Goal: Communication & Community: Answer question/provide support

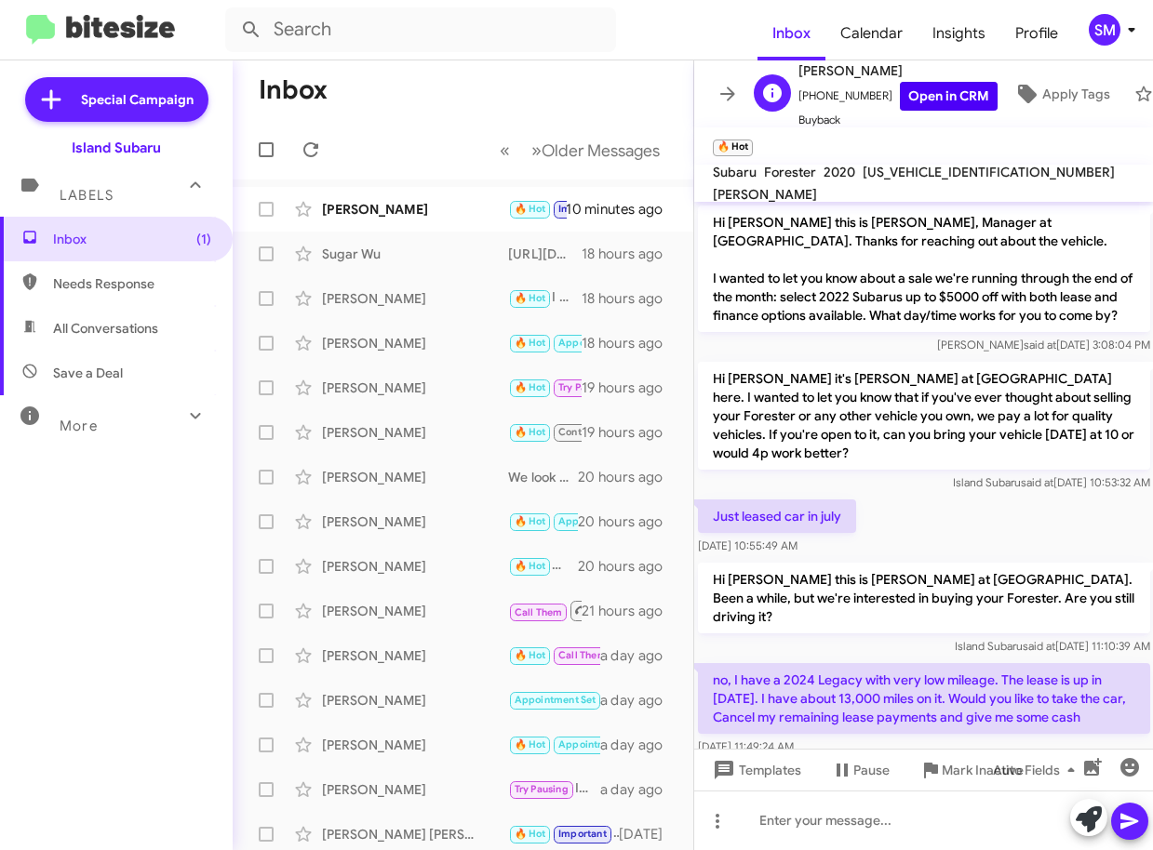
scroll to position [565, 0]
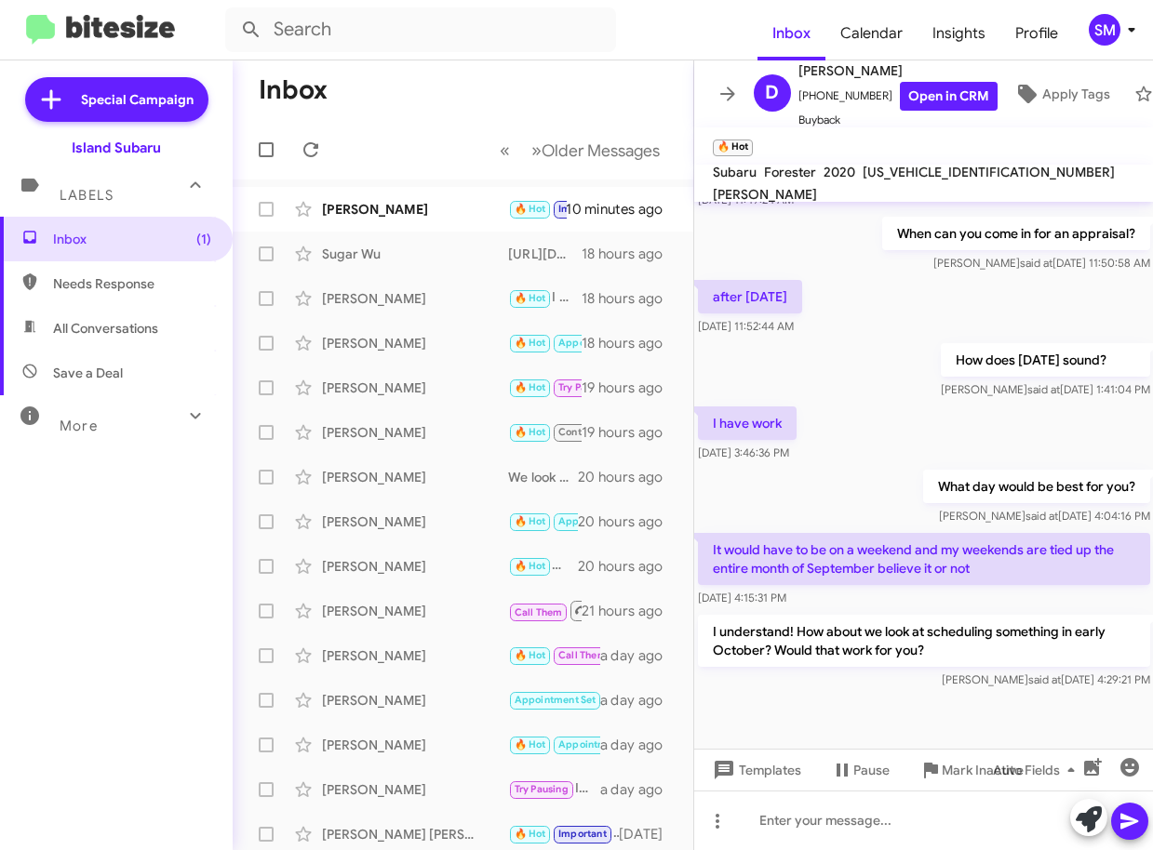
click at [1116, 33] on div "SM" at bounding box center [1105, 30] width 32 height 32
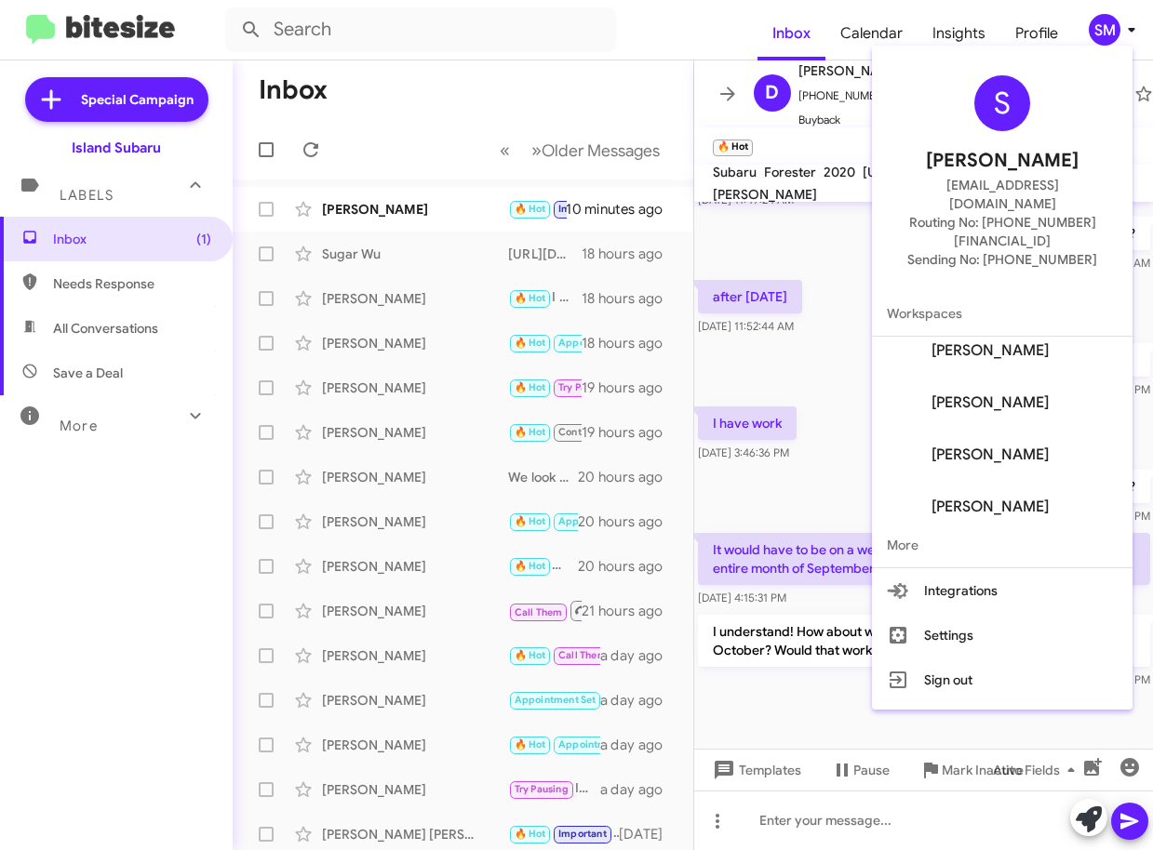
scroll to position [231, 0]
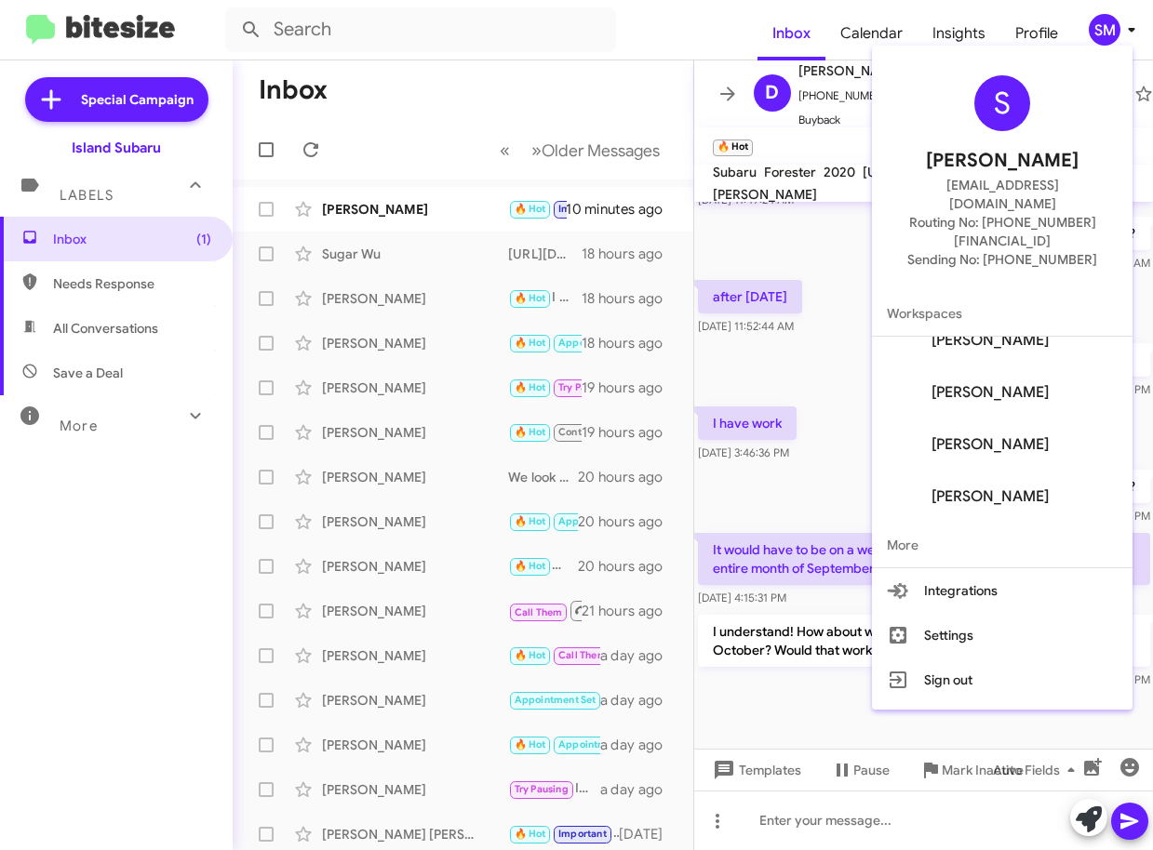
click at [849, 418] on div at bounding box center [576, 425] width 1153 height 850
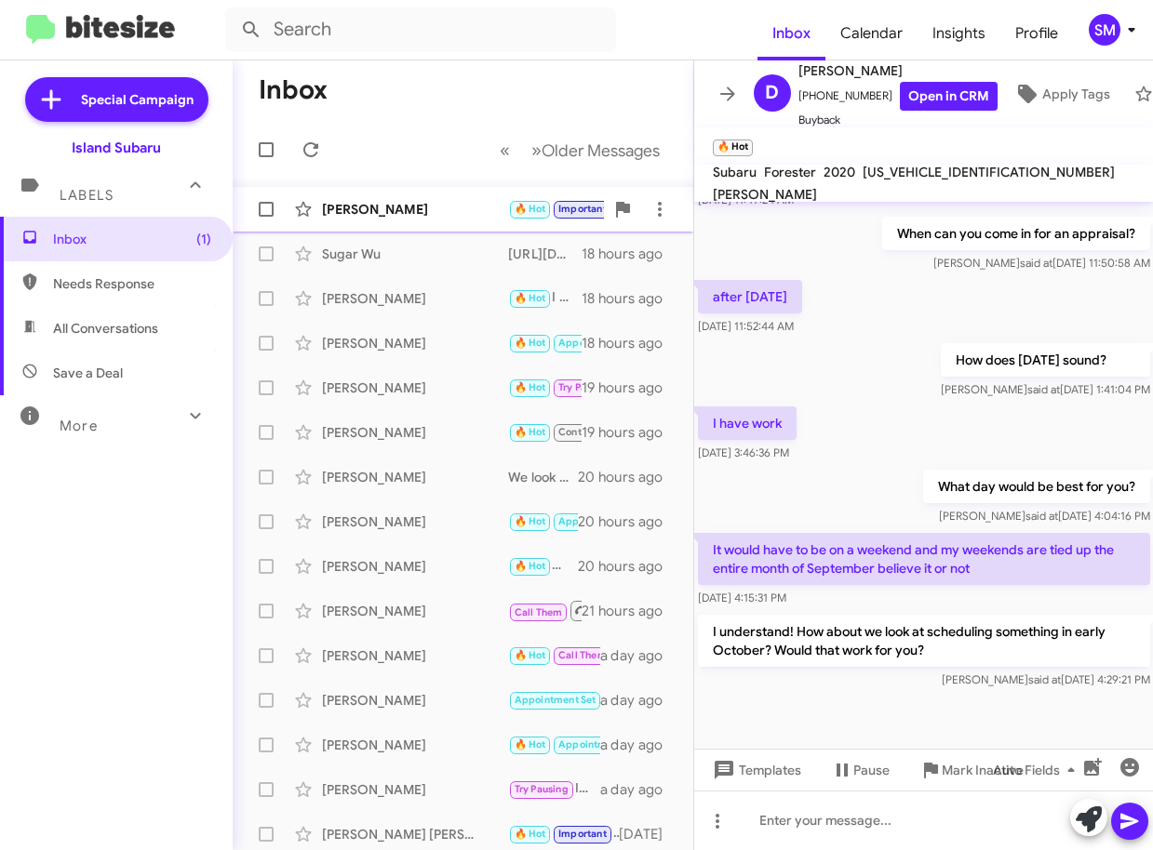
click at [438, 214] on div "[PERSON_NAME]" at bounding box center [415, 209] width 186 height 19
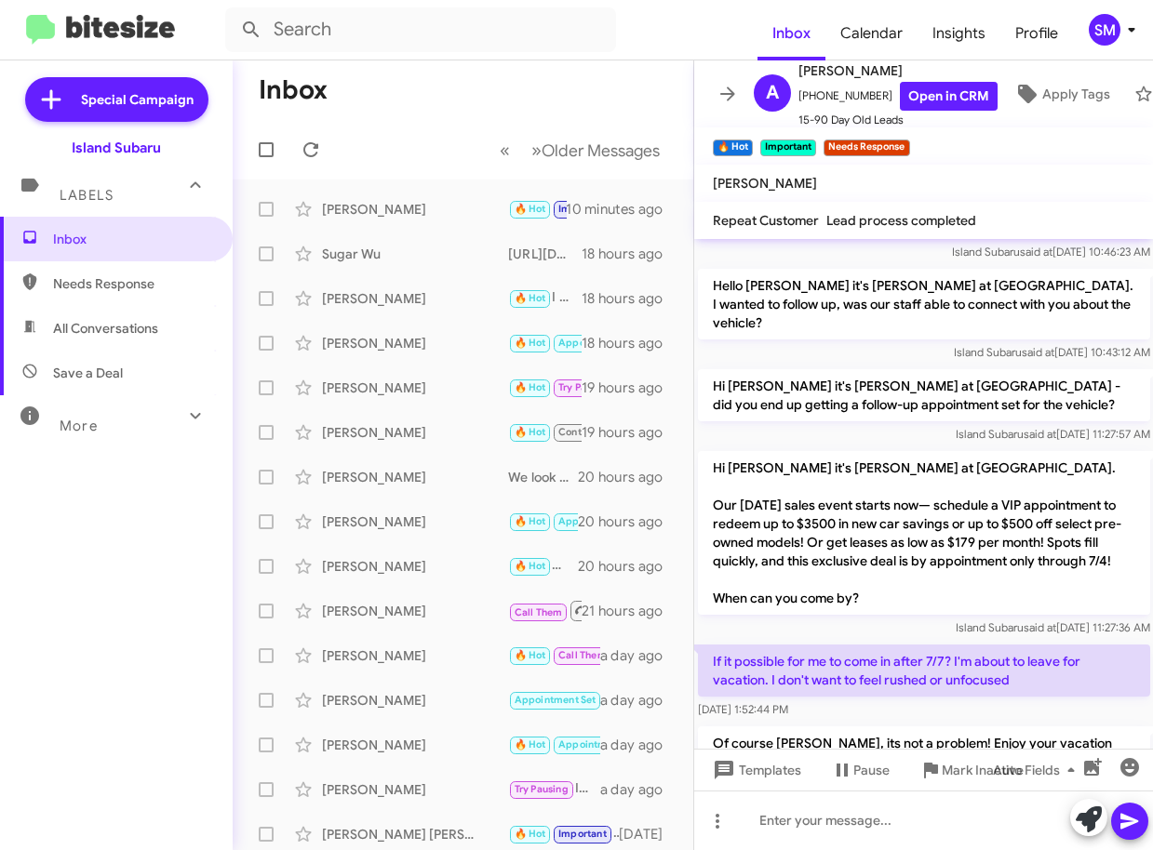
scroll to position [3602, 0]
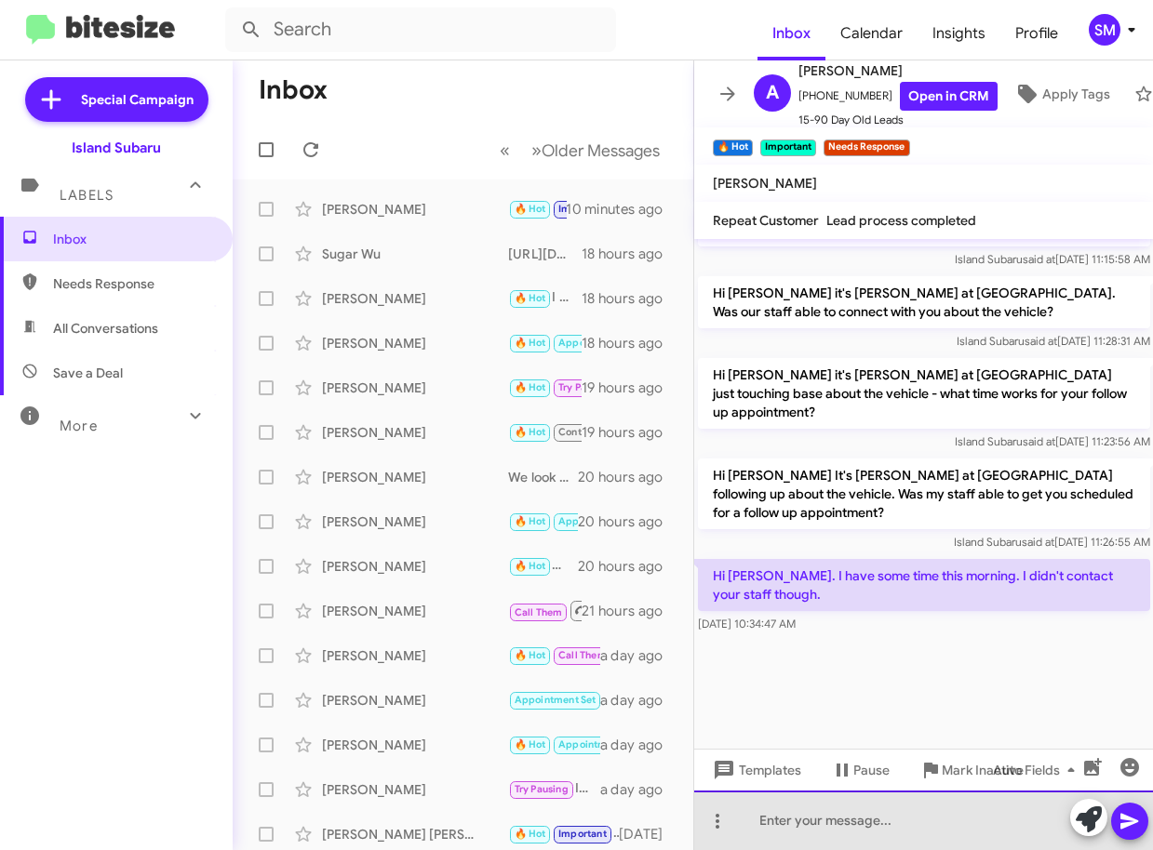
click at [796, 827] on div at bounding box center [924, 821] width 460 height 60
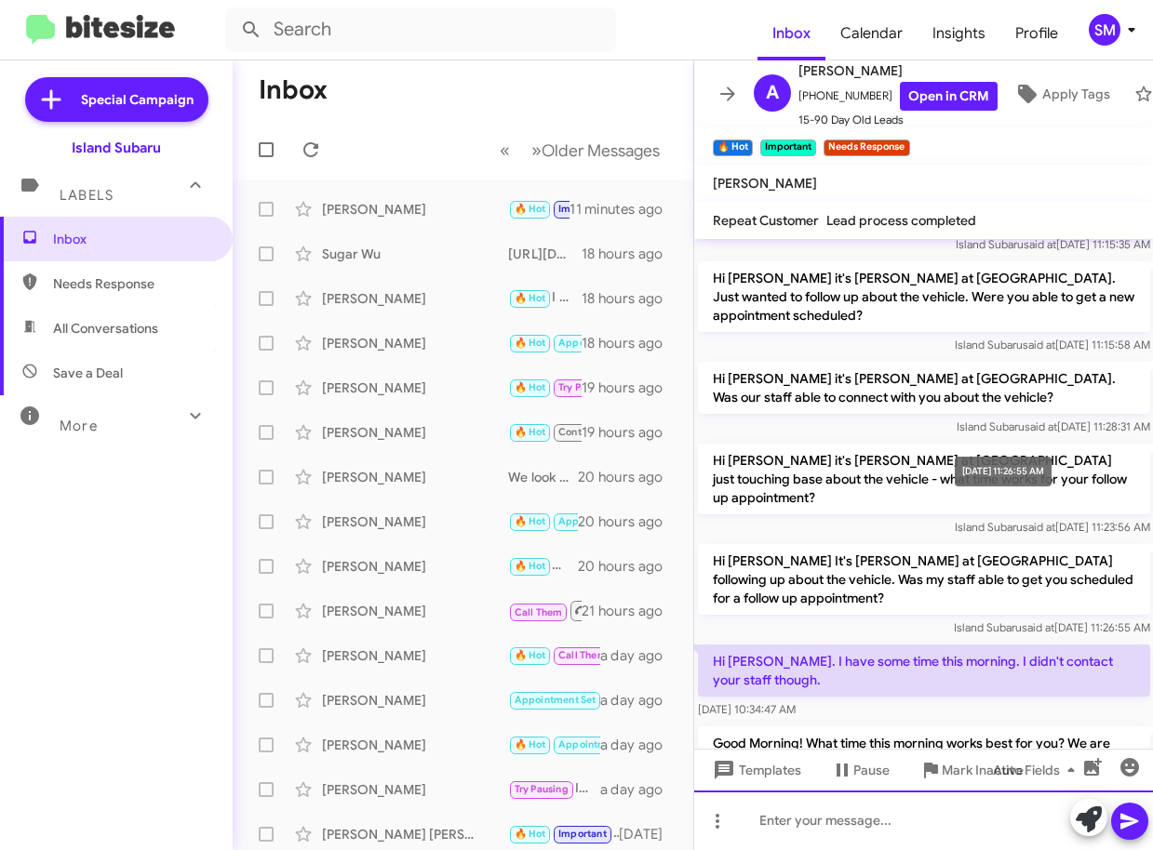
scroll to position [6476, 0]
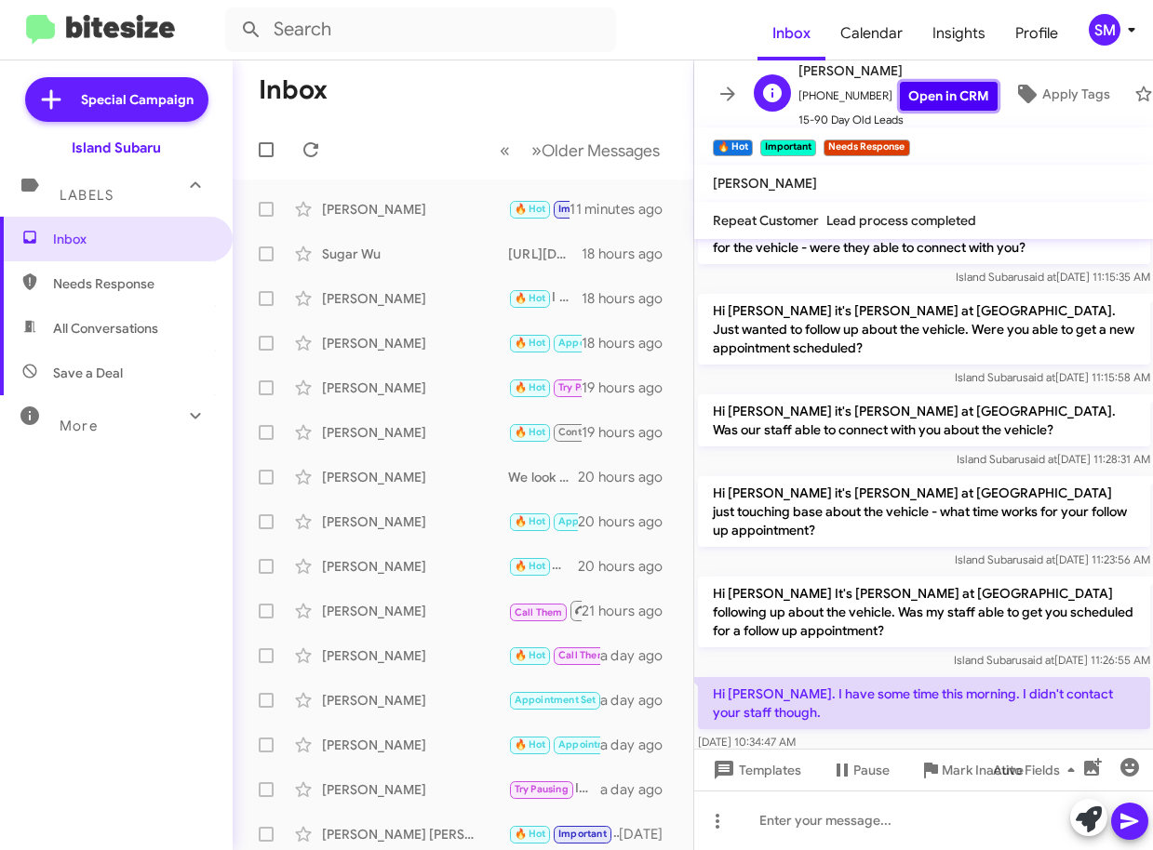
click at [939, 92] on link "Open in CRM" at bounding box center [949, 96] width 98 height 29
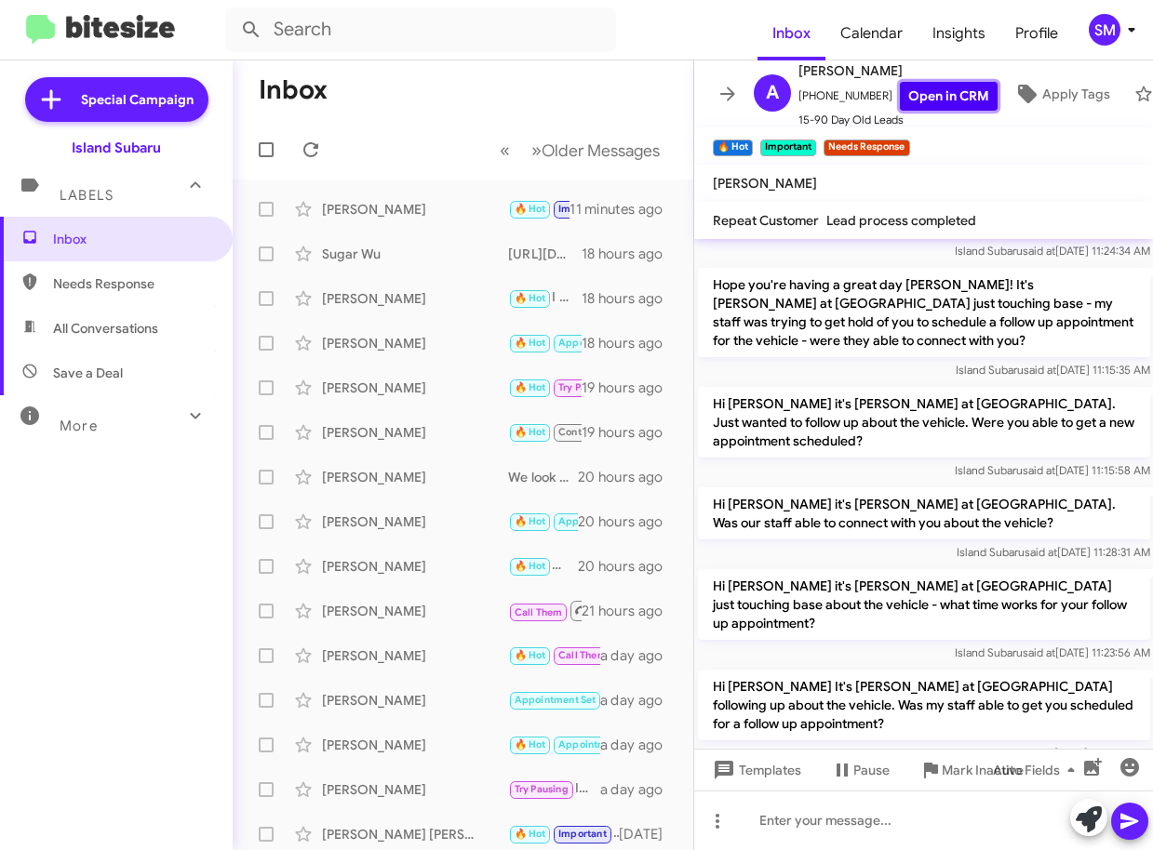
scroll to position [6197, 0]
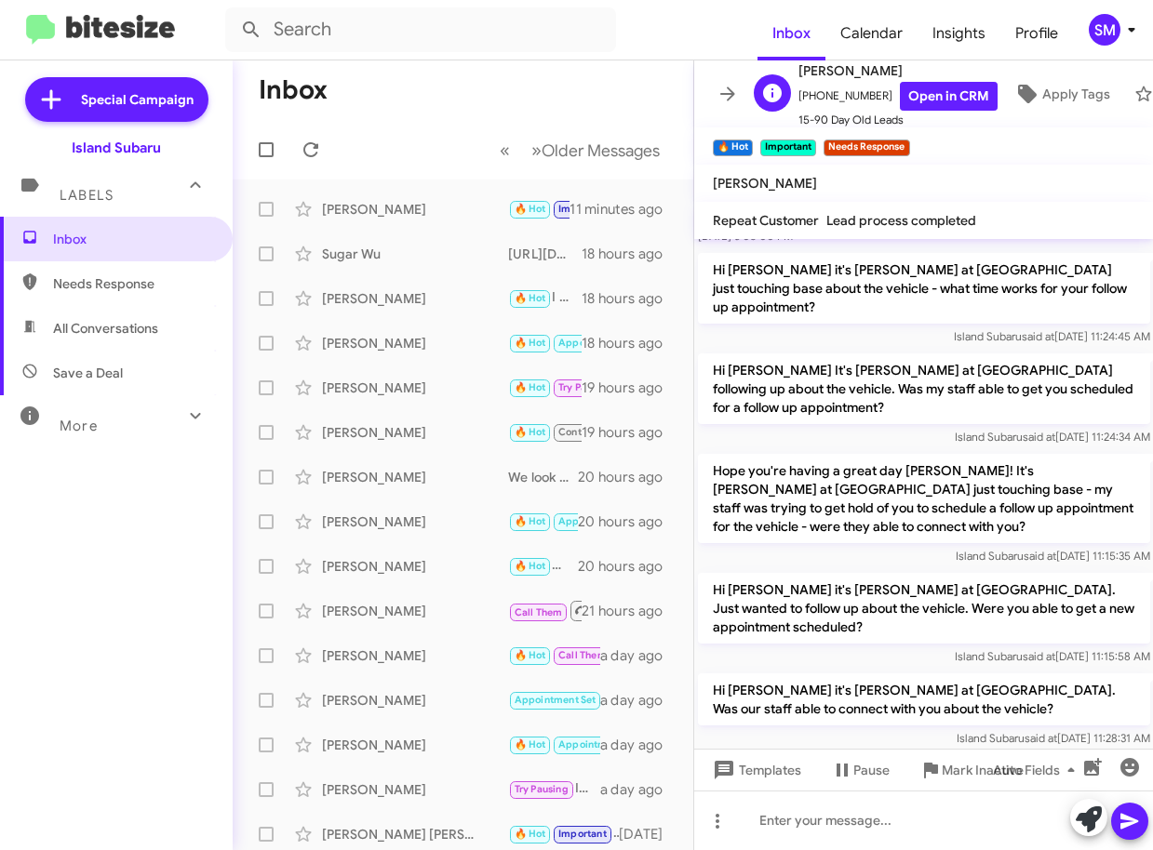
click at [850, 83] on span "[PHONE_NUMBER] Open in CRM" at bounding box center [897, 96] width 199 height 29
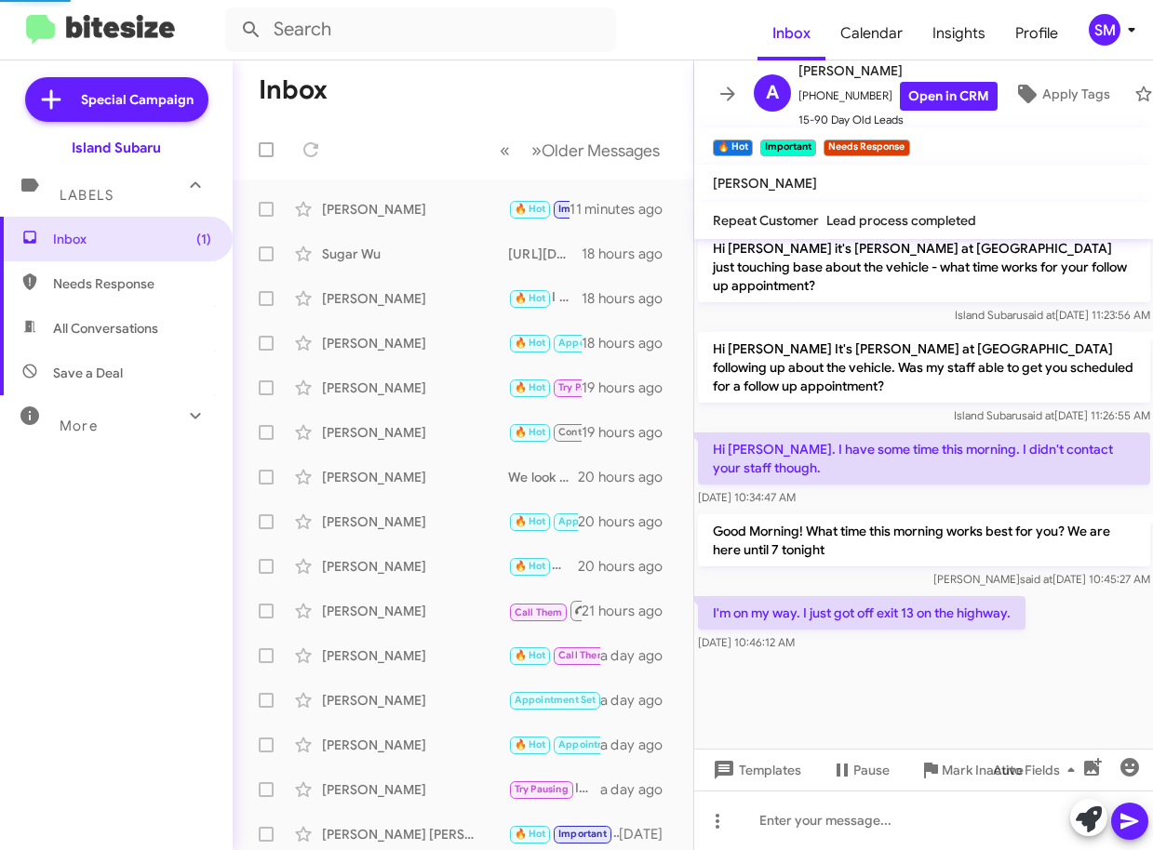
scroll to position [1463, 0]
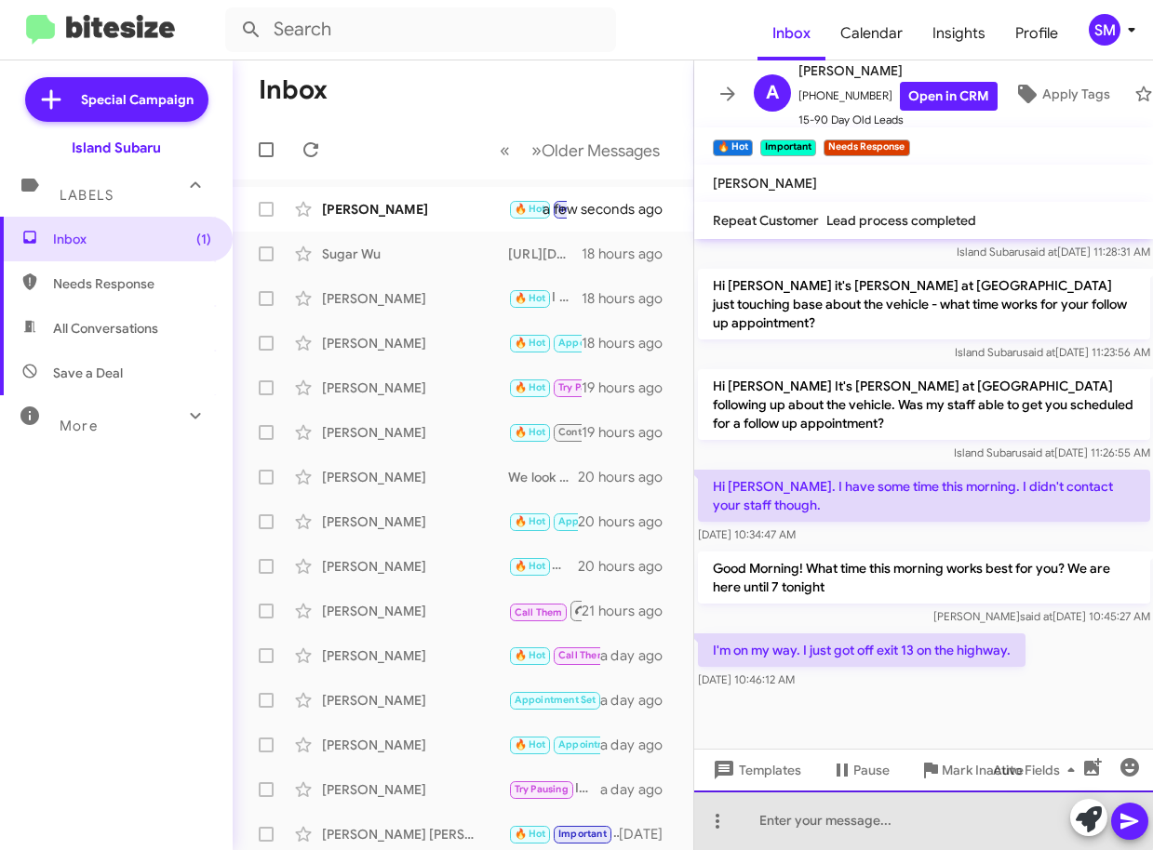
click at [844, 815] on div at bounding box center [924, 821] width 460 height 60
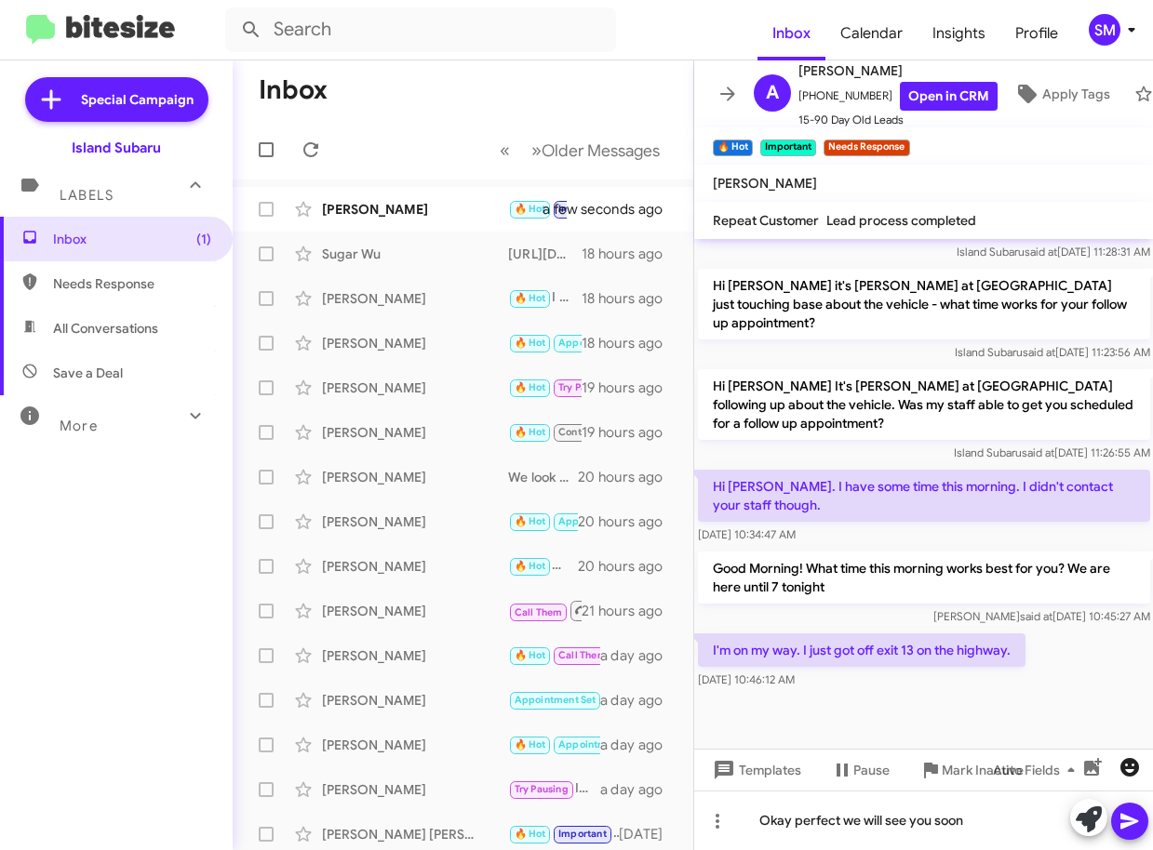
click at [1131, 762] on icon "button" at bounding box center [1129, 767] width 19 height 19
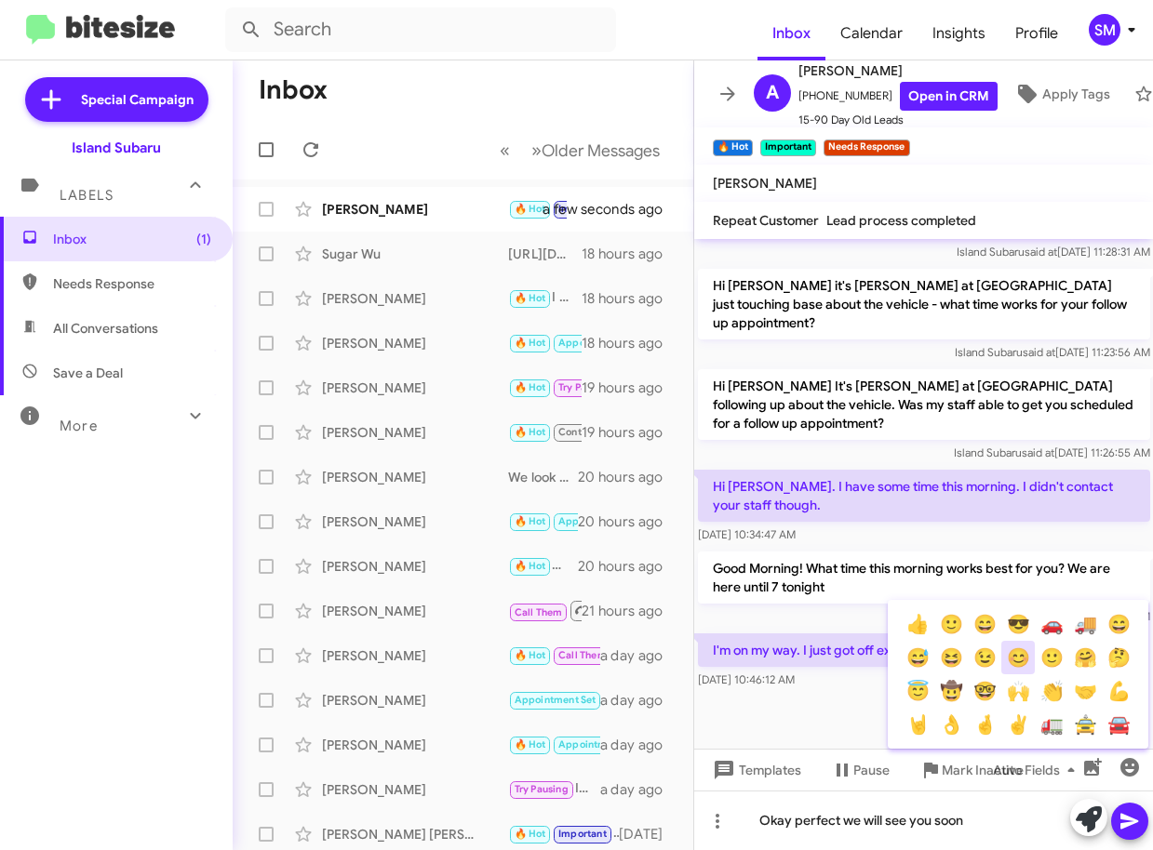
click at [1012, 659] on button "😊" at bounding box center [1017, 657] width 33 height 33
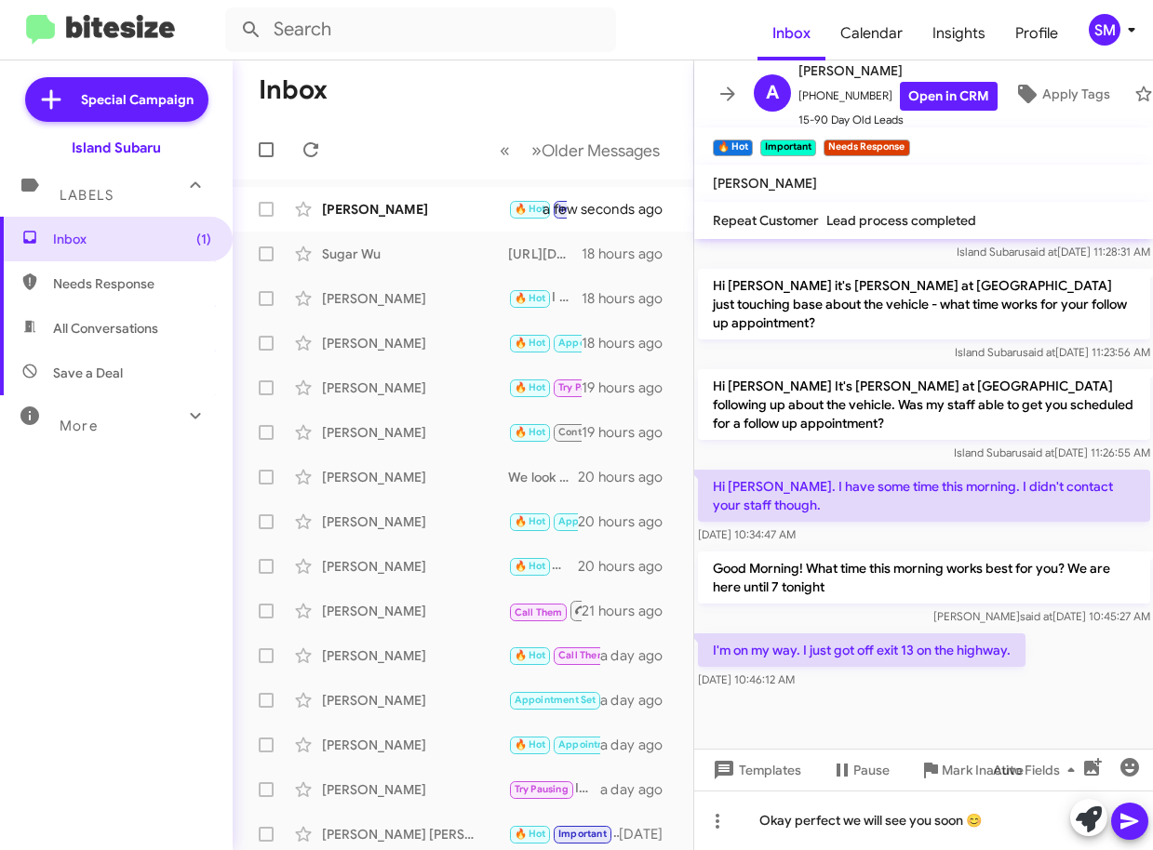
click at [1129, 829] on icon at bounding box center [1129, 821] width 22 height 22
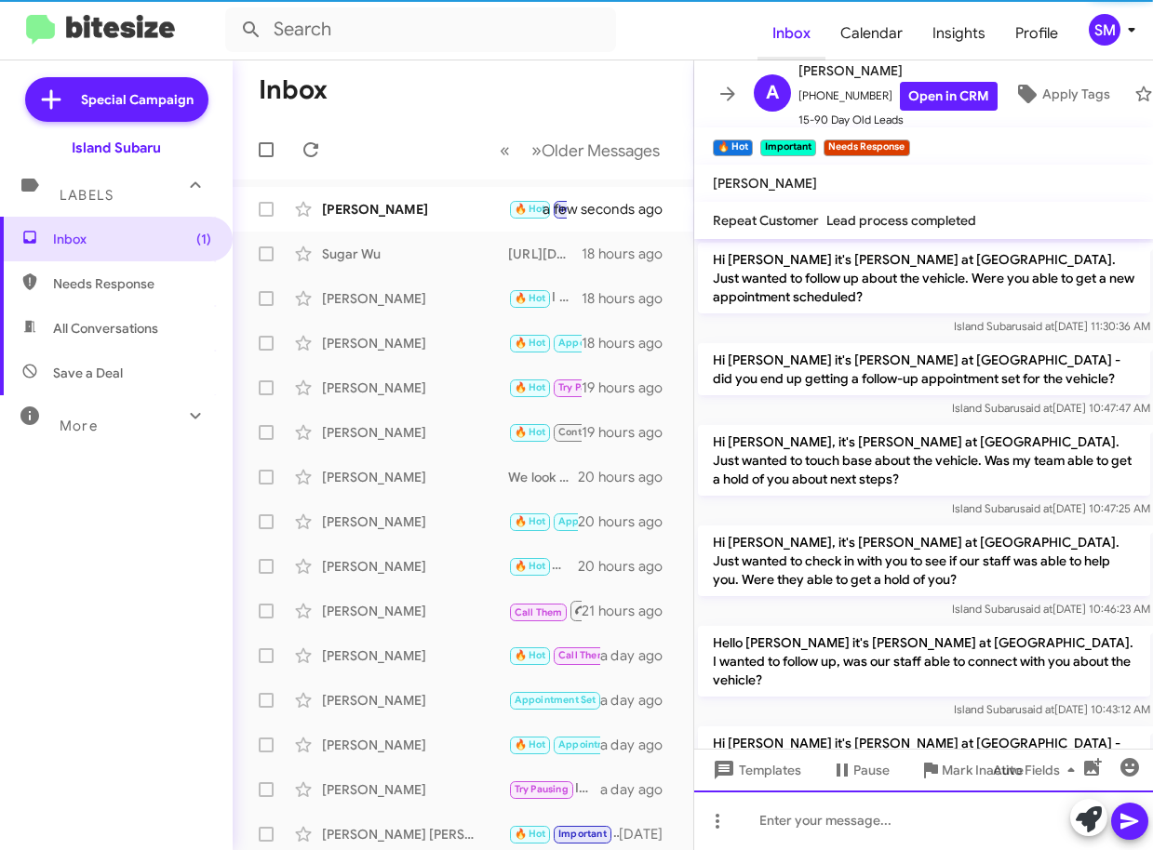
scroll to position [93, 0]
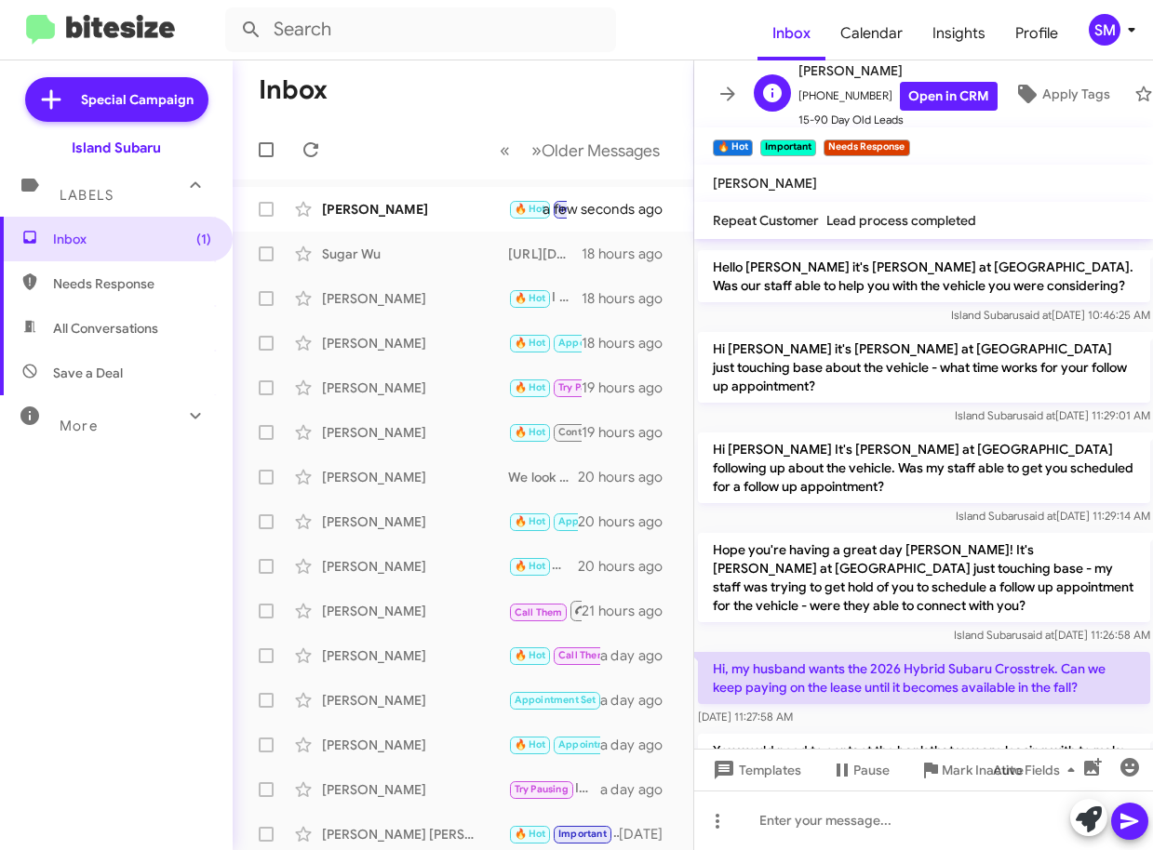
click at [849, 91] on span "[PHONE_NUMBER] Open in CRM" at bounding box center [897, 96] width 199 height 29
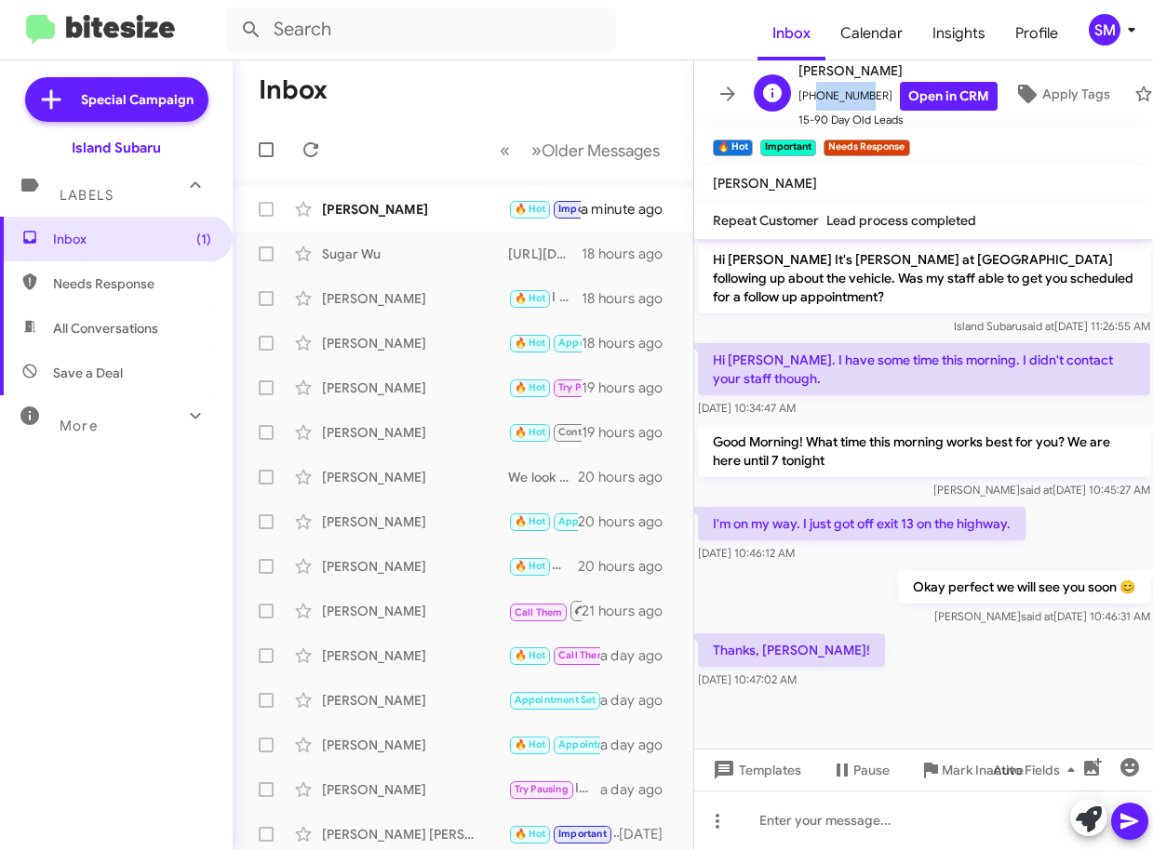
scroll to position [8, 0]
drag, startPoint x: 807, startPoint y: 87, endPoint x: 865, endPoint y: 87, distance: 58.6
click at [865, 87] on span "[PHONE_NUMBER] Open in CRM" at bounding box center [897, 94] width 199 height 29
copy span "3473595761"
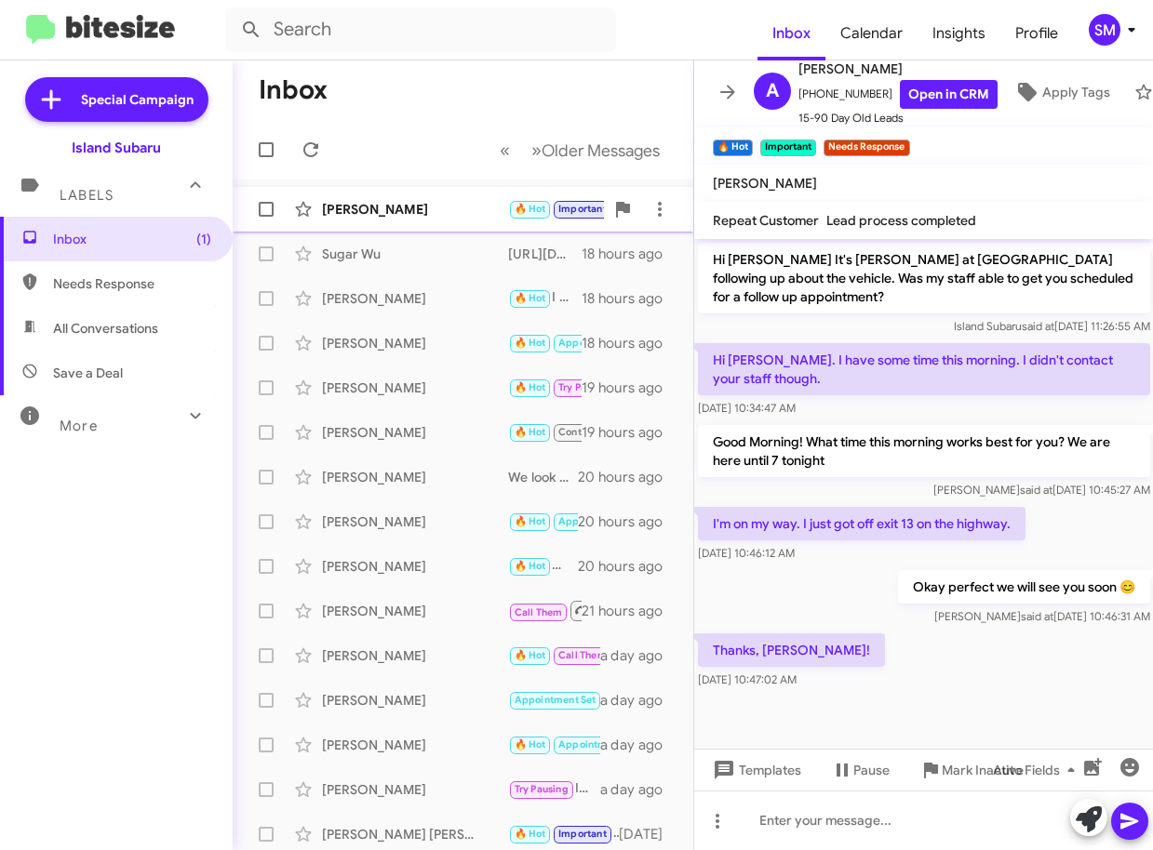
click at [386, 200] on div "[PERSON_NAME]" at bounding box center [415, 209] width 186 height 19
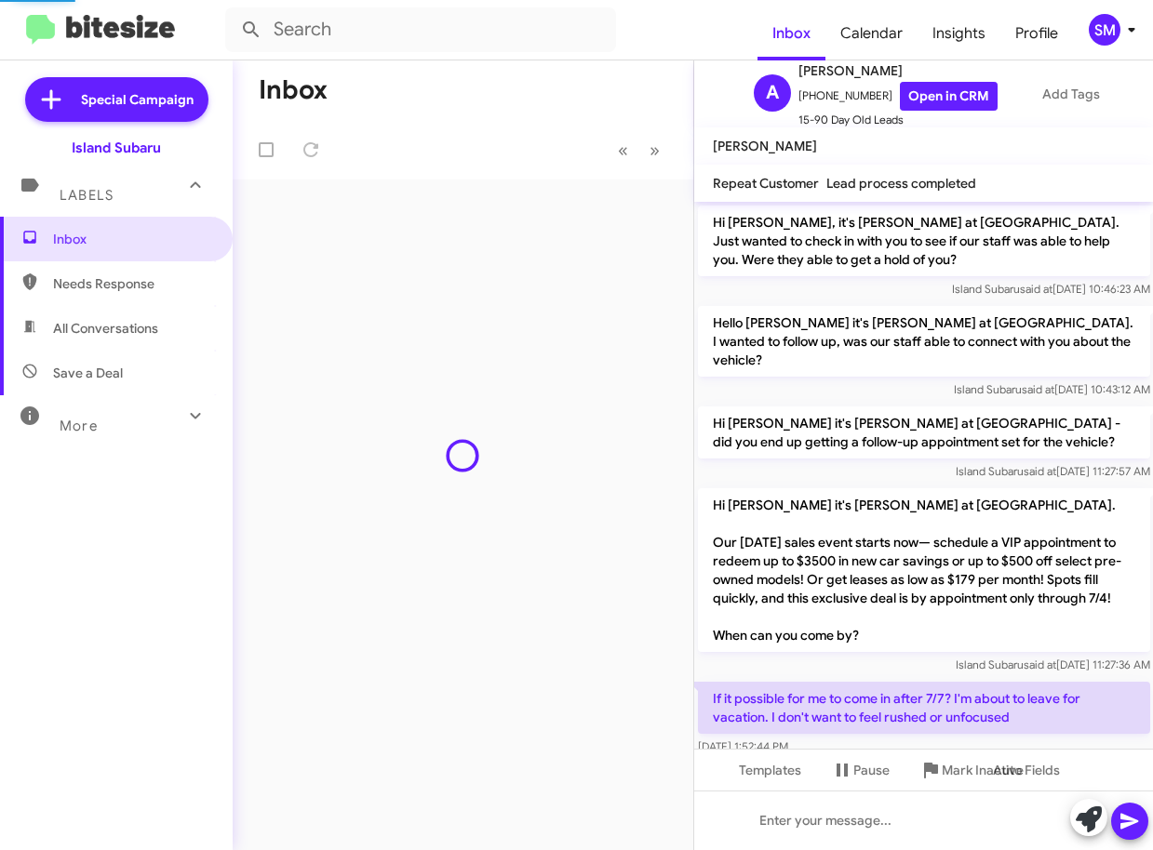
scroll to position [1351, 0]
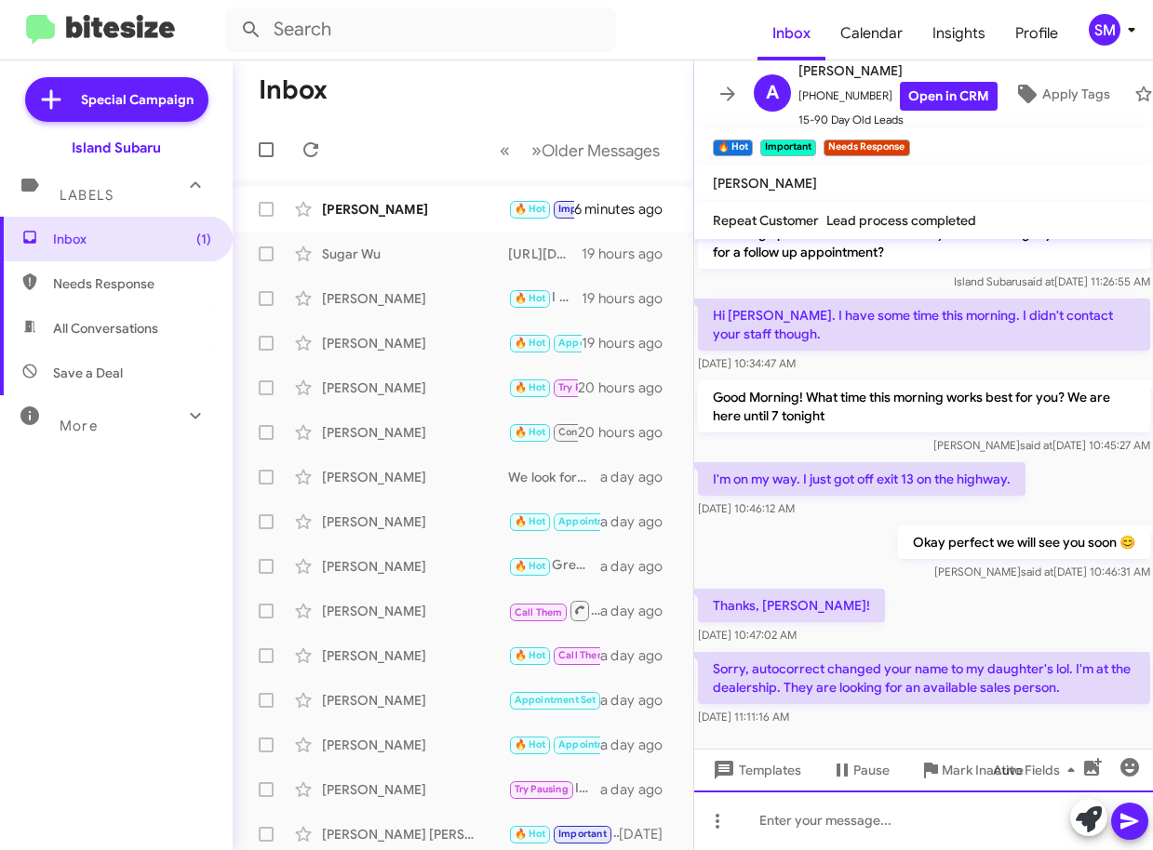
click at [902, 814] on div at bounding box center [924, 821] width 460 height 60
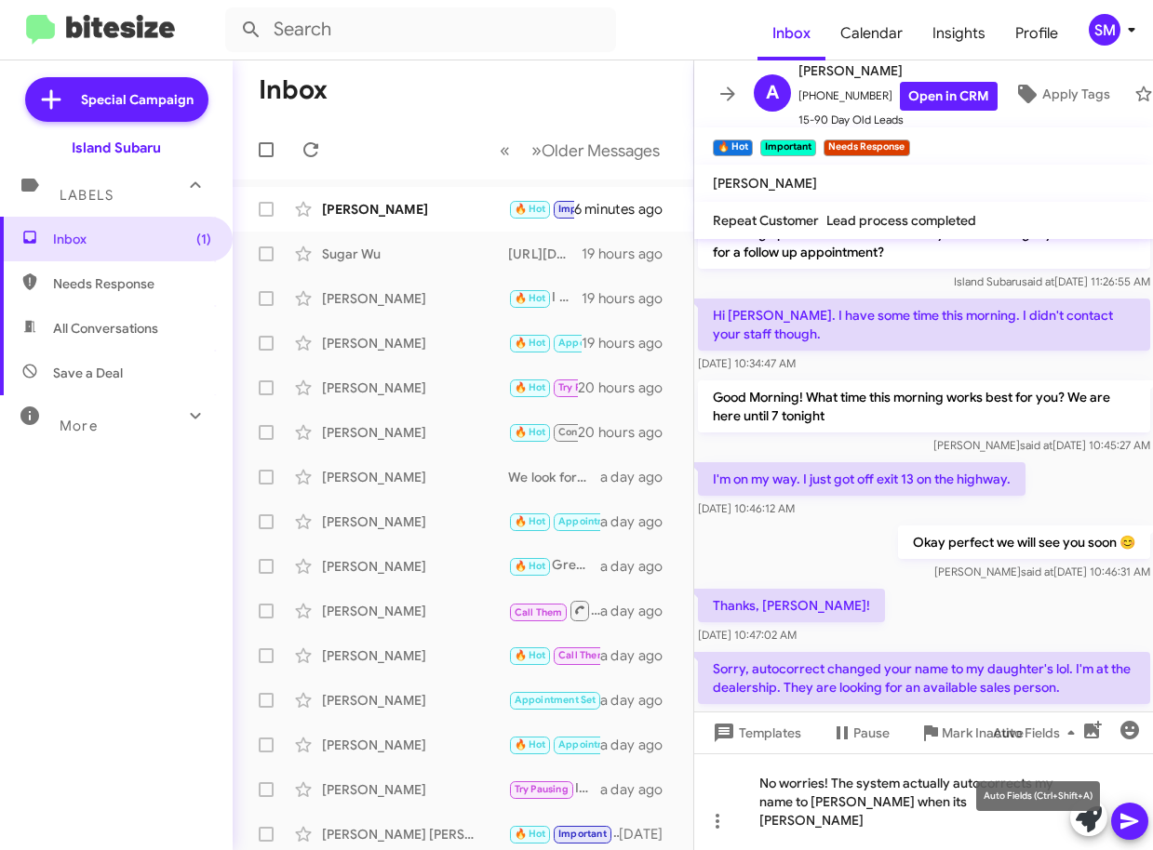
click at [987, 821] on mat-tooltip-component "Auto Fields (Ctrl+Shift+A)" at bounding box center [1038, 796] width 150 height 56
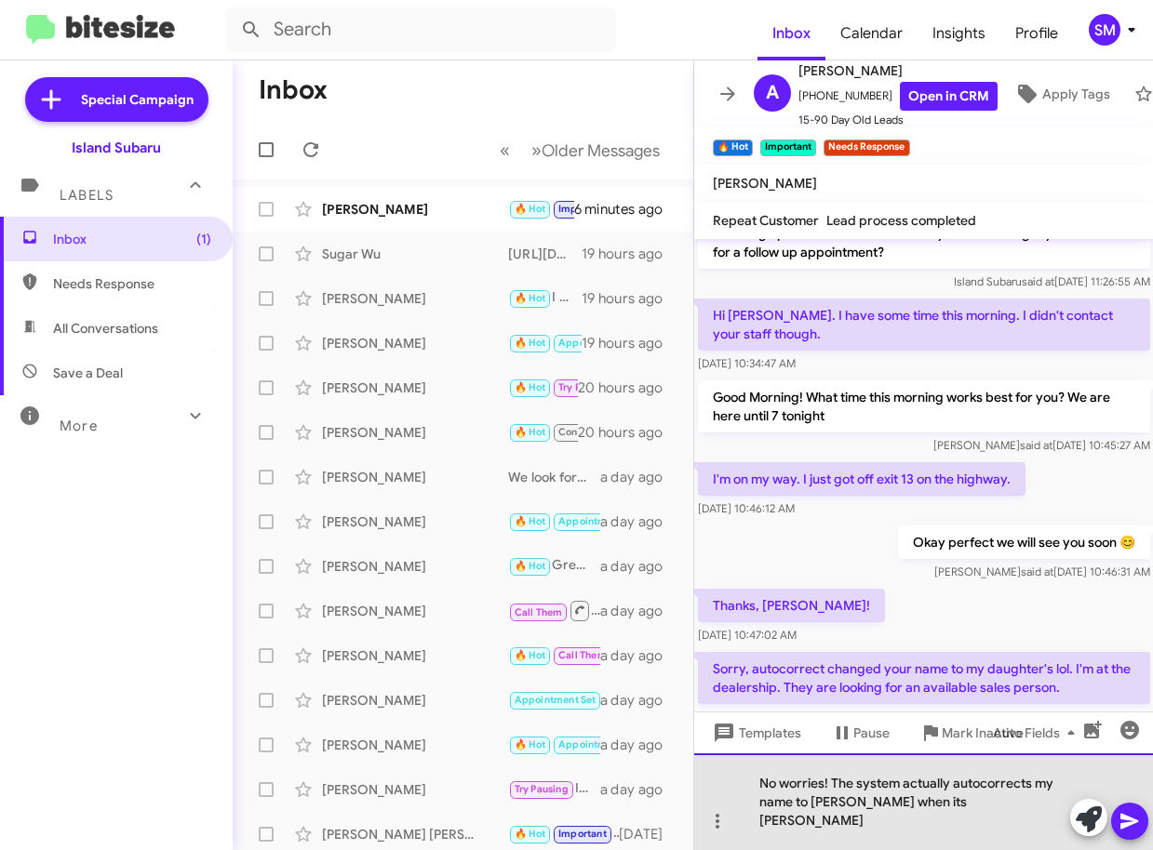
click at [970, 826] on div "No worries! The system actually autocorrects my name to Nicole when its Stephan…" at bounding box center [924, 802] width 460 height 97
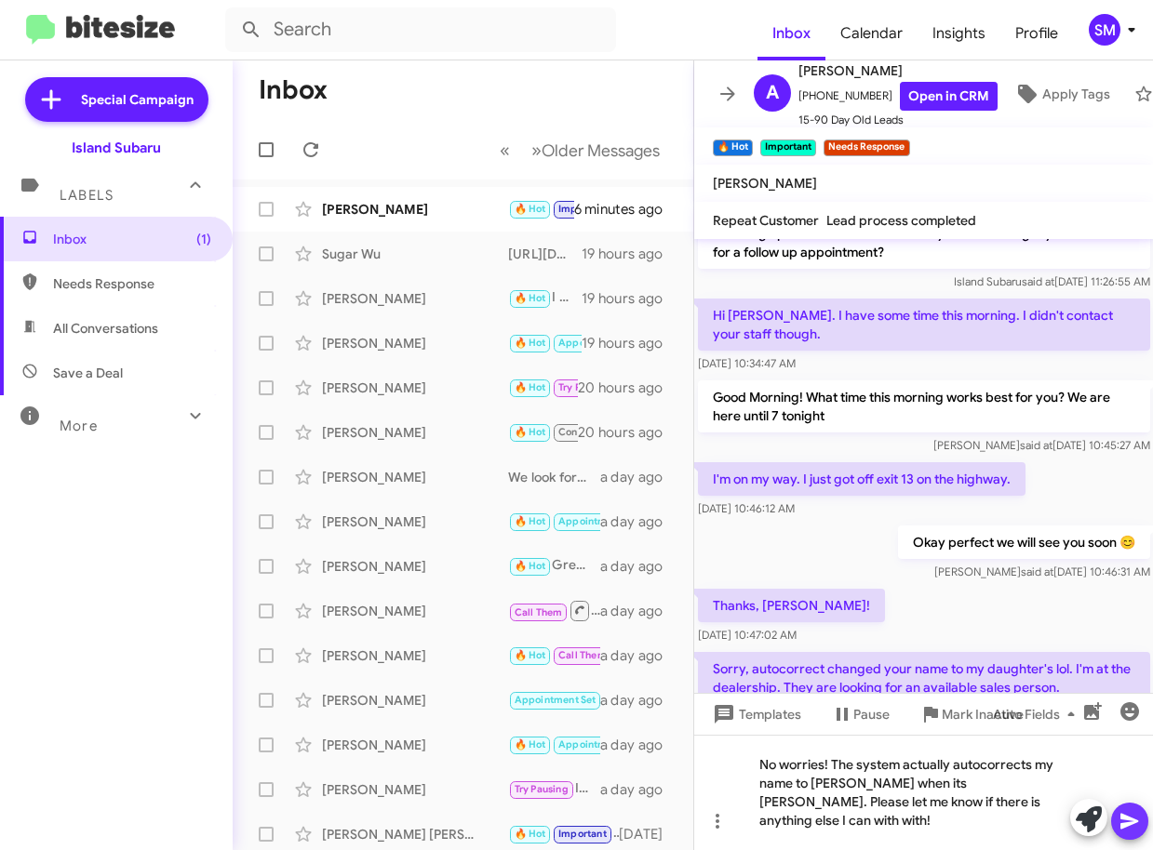
click at [1128, 817] on icon at bounding box center [1129, 822] width 18 height 16
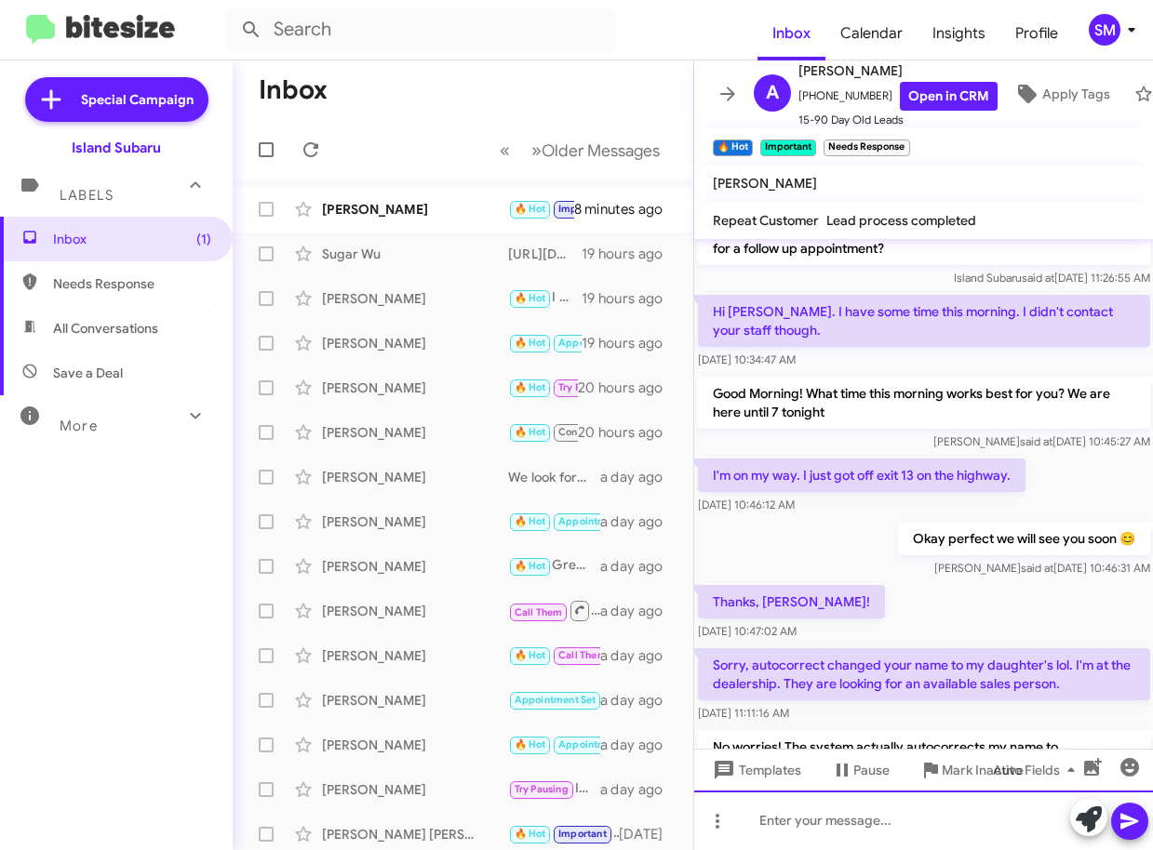
scroll to position [1183, 0]
